Goal: Find specific page/section: Find specific page/section

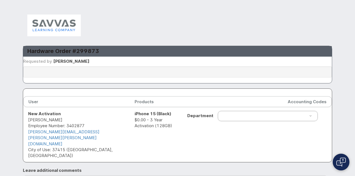
scroll to position [0, 0]
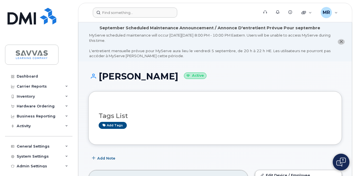
scroll to position [115, 0]
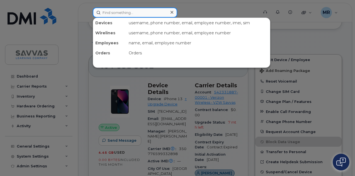
click at [124, 8] on input at bounding box center [135, 13] width 84 height 10
paste input "[PERSON_NAME]"
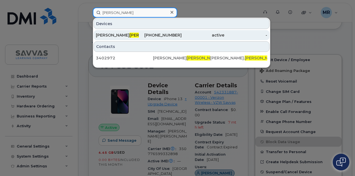
type input "[PERSON_NAME]"
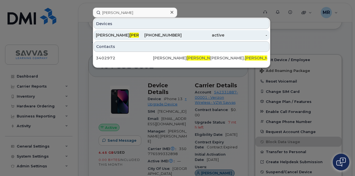
click at [135, 33] on div "TIFFANY WILLIE" at bounding box center [117, 35] width 43 height 6
